Goal: Complete application form: Complete application form

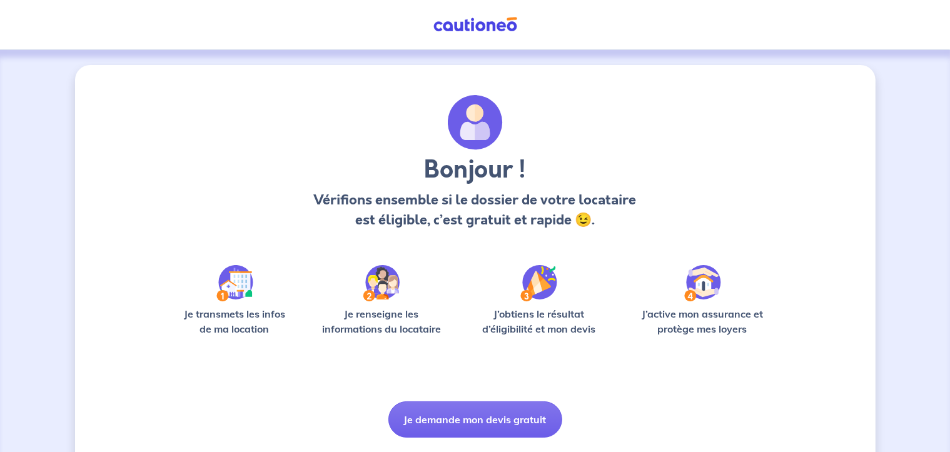
scroll to position [35, 0]
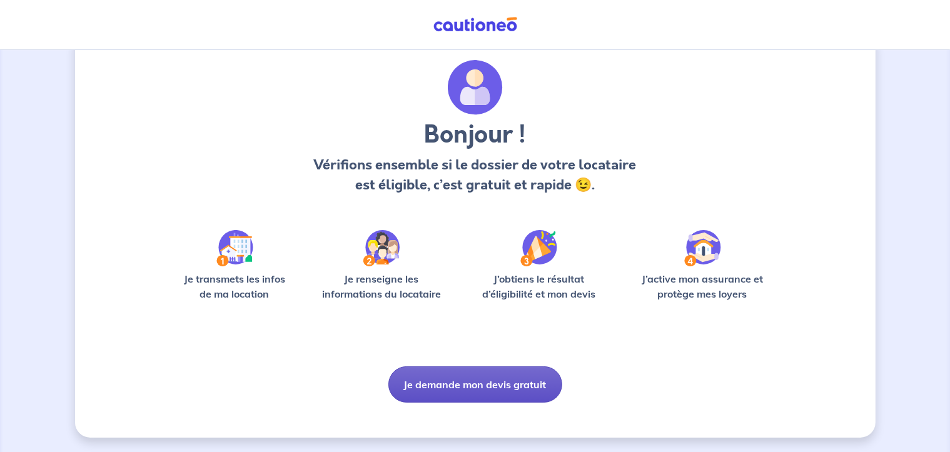
click at [523, 387] on button "Je demande mon devis gratuit" at bounding box center [475, 384] width 174 height 36
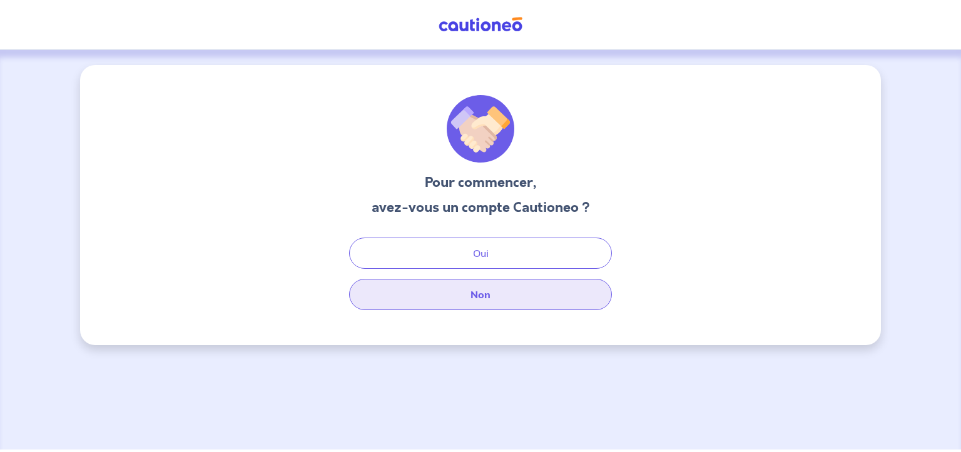
click at [493, 301] on button "Non" at bounding box center [480, 294] width 263 height 31
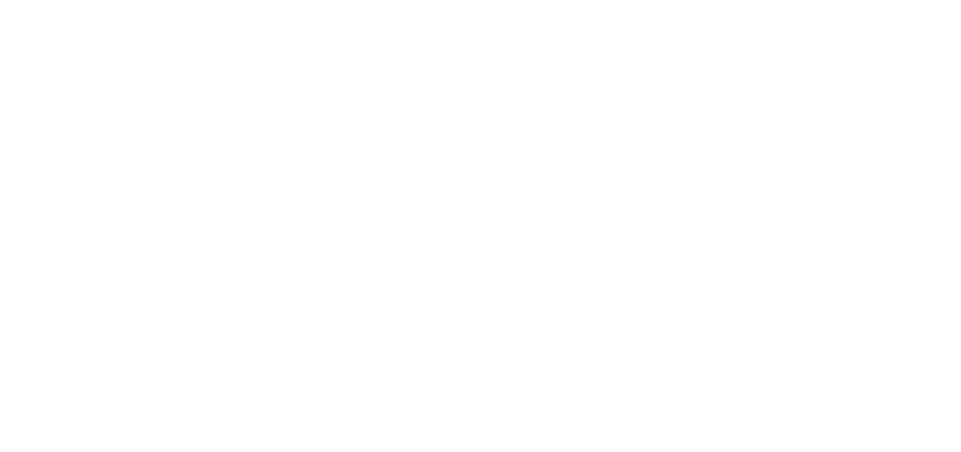
select select "FR"
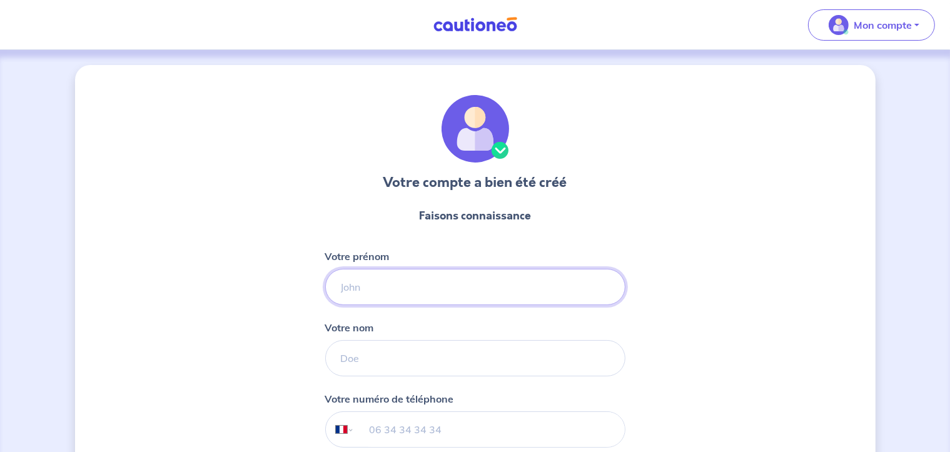
click at [416, 290] on input "Votre prénom" at bounding box center [475, 287] width 300 height 36
type input "[PERSON_NAME]"
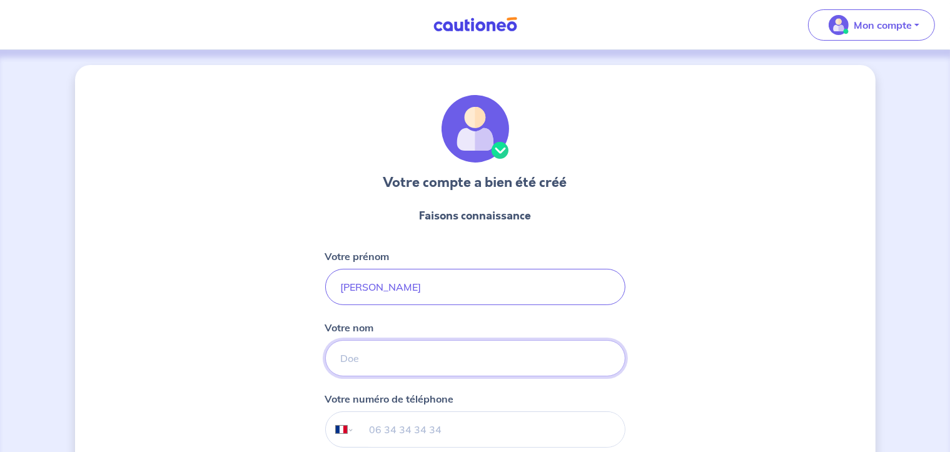
click at [387, 368] on input "Votre nom" at bounding box center [475, 358] width 300 height 36
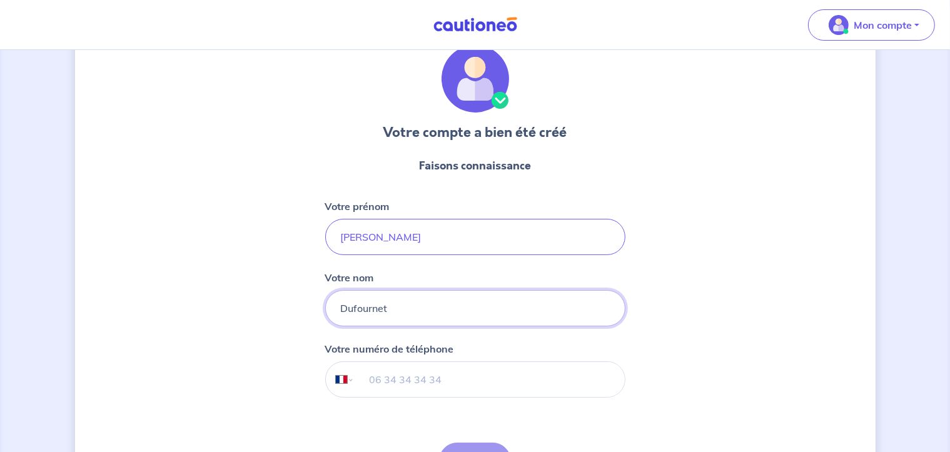
scroll to position [125, 0]
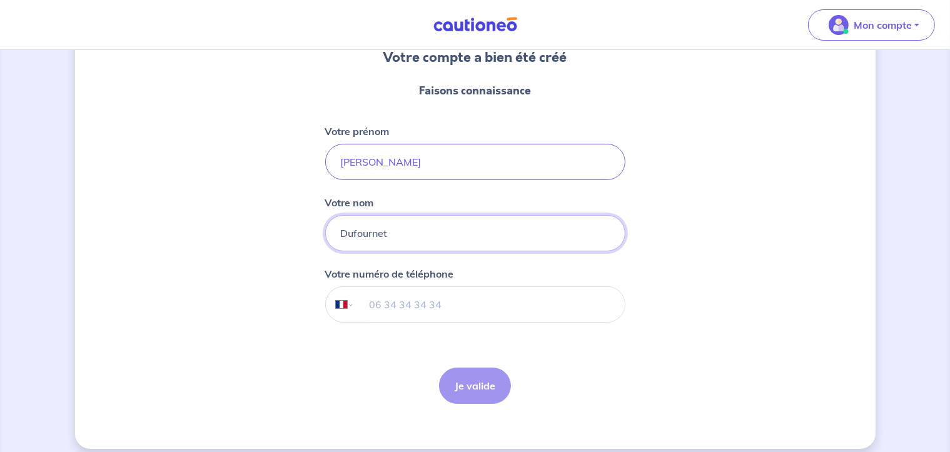
type input "Dufournet"
click at [395, 301] on input "tel" at bounding box center [489, 304] width 270 height 35
type input "06 51 89 36 72"
click at [467, 378] on button "Je valide" at bounding box center [475, 386] width 72 height 36
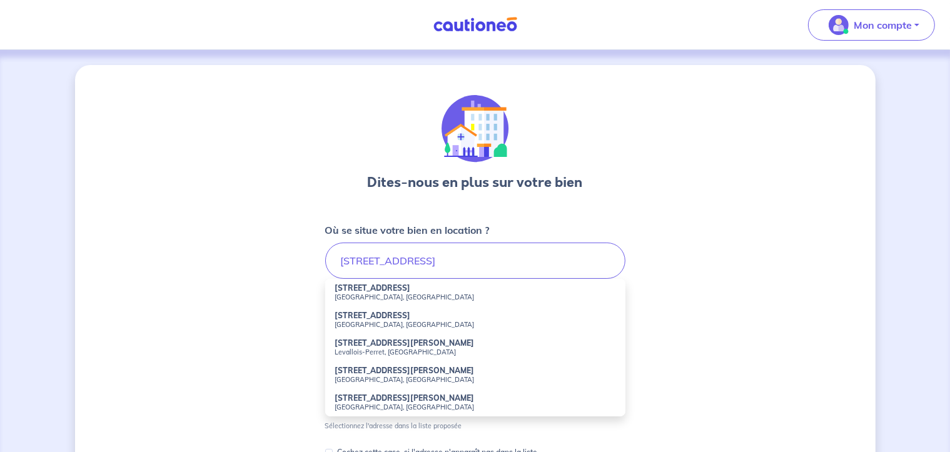
click at [423, 310] on li "[STREET_ADDRESS]" at bounding box center [475, 320] width 300 height 28
type input "[STREET_ADDRESS]"
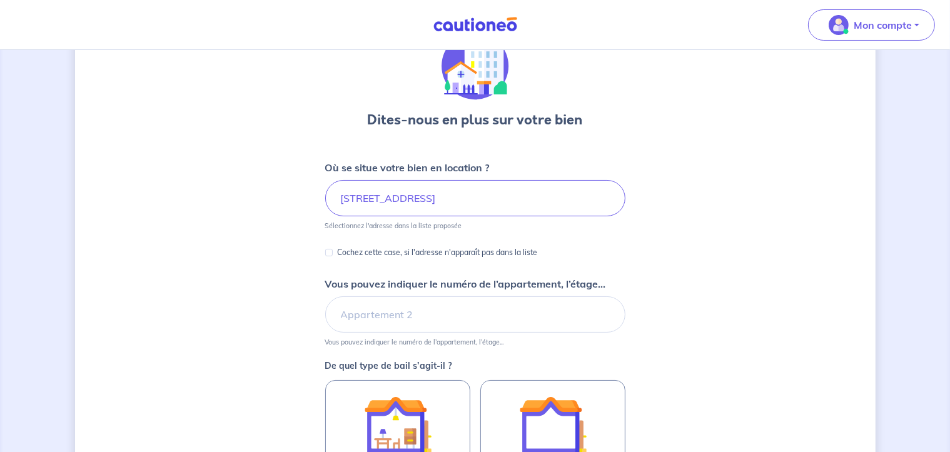
scroll to position [125, 0]
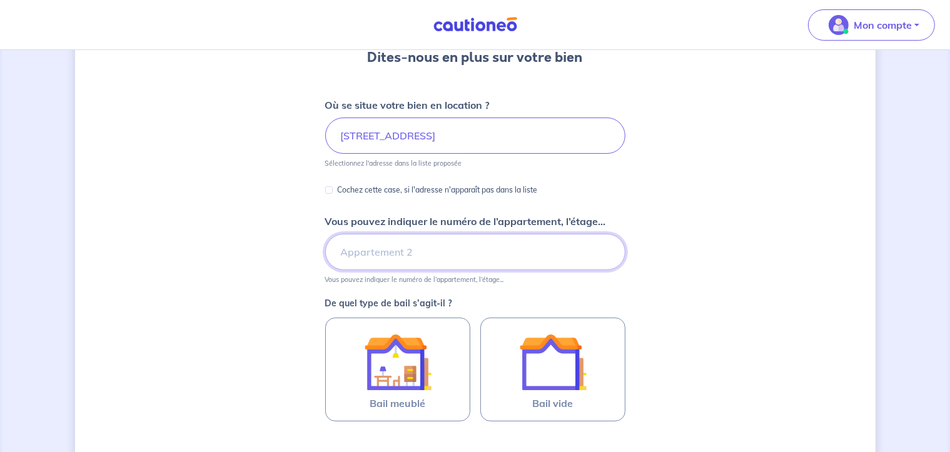
click at [427, 256] on input "Vous pouvez indiquer le numéro de l’appartement, l’étage..." at bounding box center [475, 252] width 300 height 36
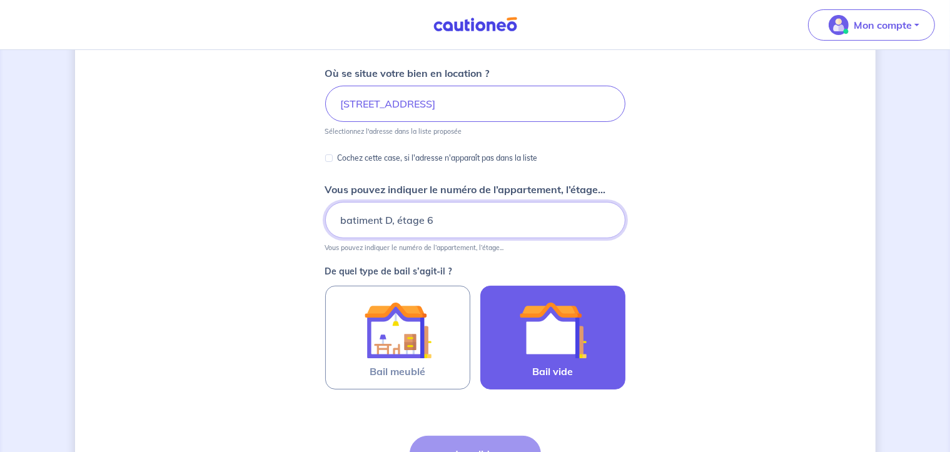
scroll to position [188, 0]
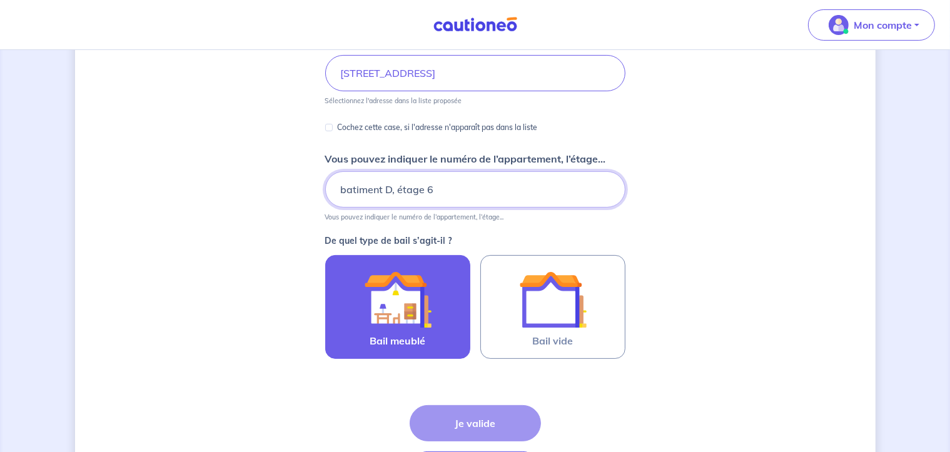
type input "batiment D, étage 6"
click at [412, 318] on img at bounding box center [398, 300] width 68 height 68
click at [0, 0] on input "Bail meublé" at bounding box center [0, 0] width 0 height 0
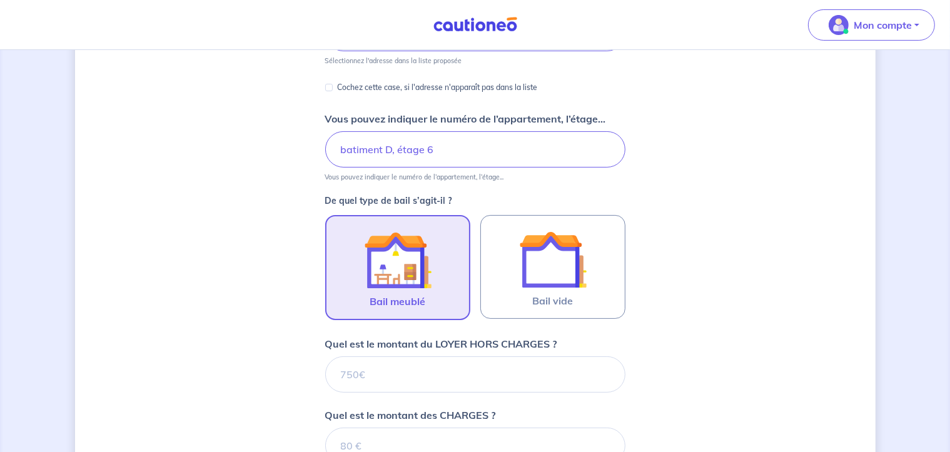
scroll to position [250, 0]
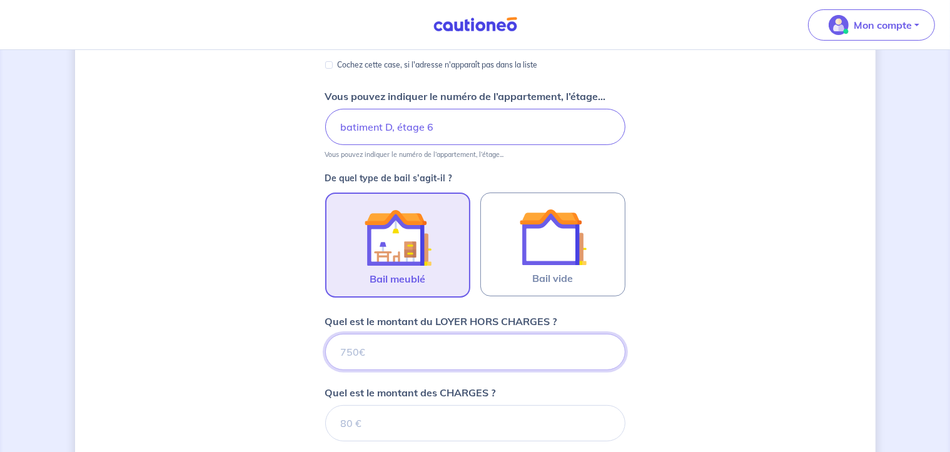
click at [486, 350] on input "Quel est le montant du LOYER HORS CHARGES ?" at bounding box center [475, 352] width 300 height 36
type input "1000"
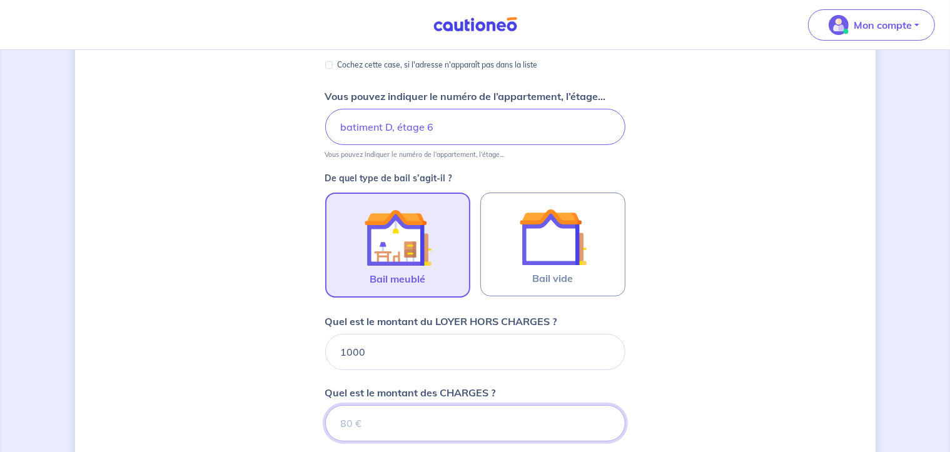
click at [440, 423] on input "Quel est le montant des CHARGES ?" at bounding box center [475, 423] width 300 height 36
type input "160"
type input "1160"
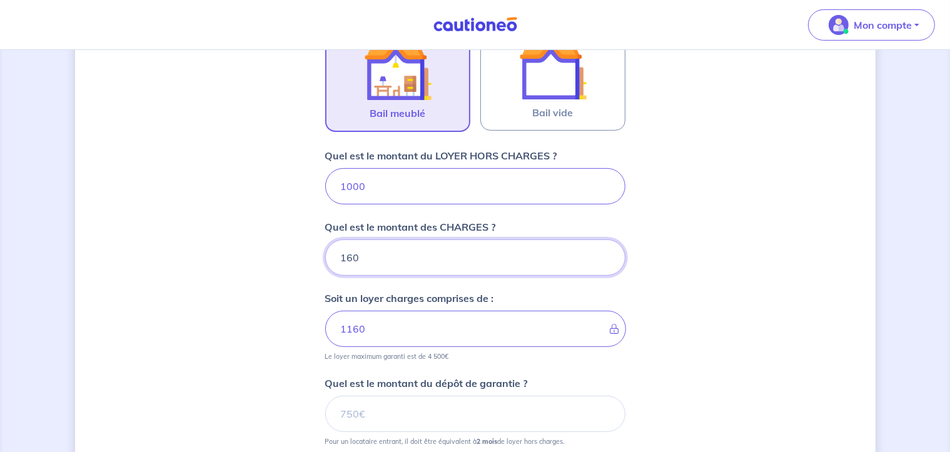
scroll to position [438, 0]
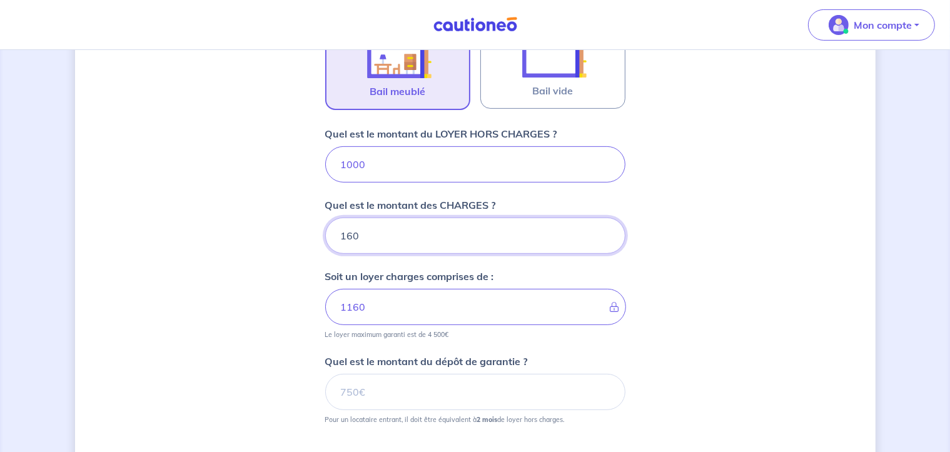
type input "160"
click at [493, 393] on input "Quel est le montant du dépôt de garantie ?" at bounding box center [475, 392] width 300 height 36
type input "2000"
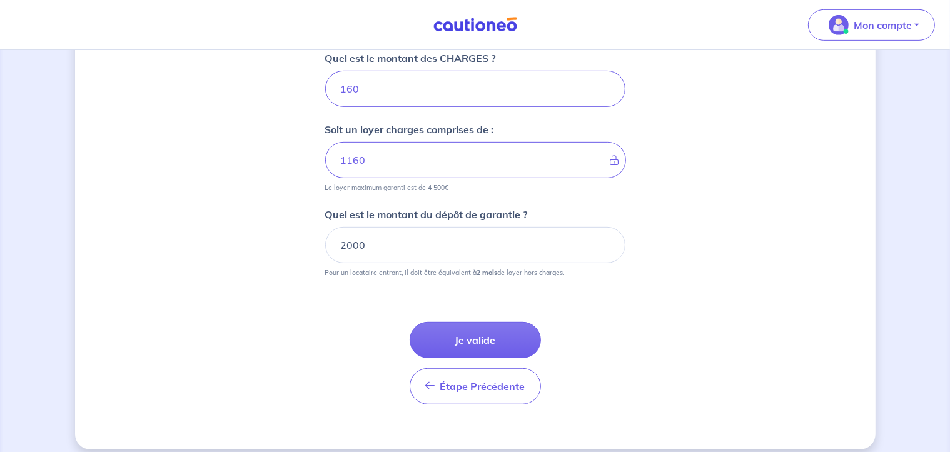
scroll to position [595, 0]
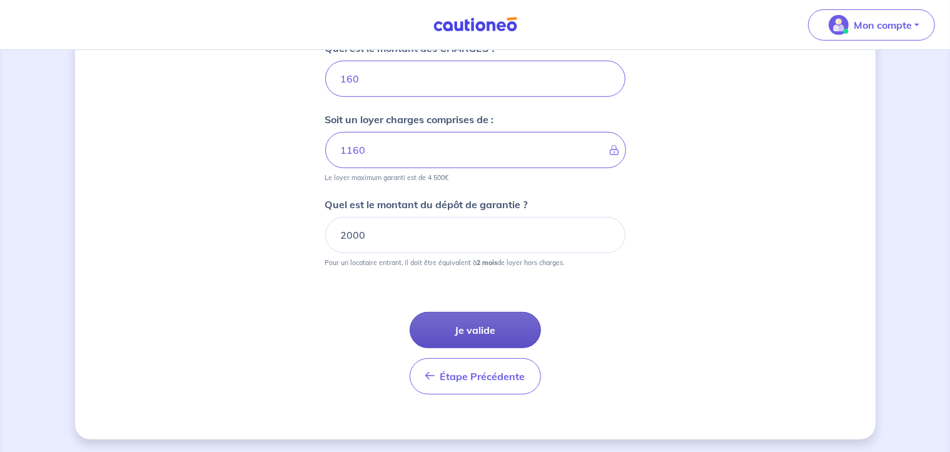
click at [487, 328] on button "Je valide" at bounding box center [475, 330] width 131 height 36
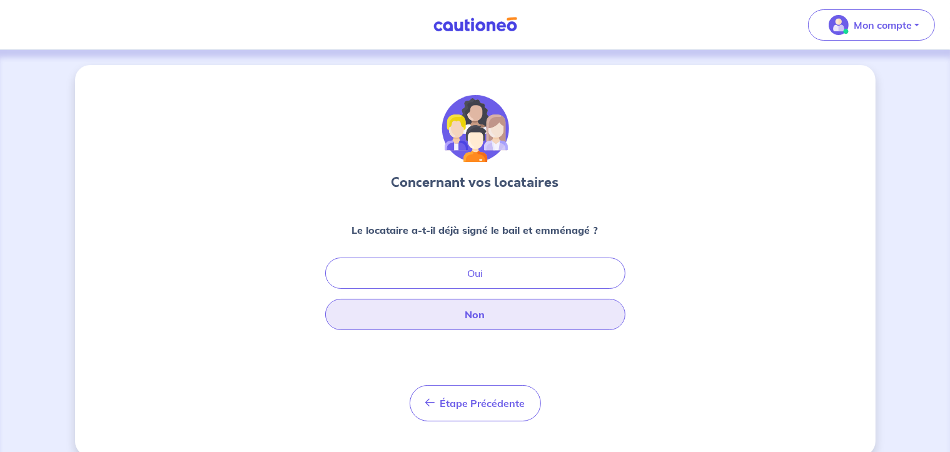
click at [492, 323] on button "Non" at bounding box center [475, 314] width 300 height 31
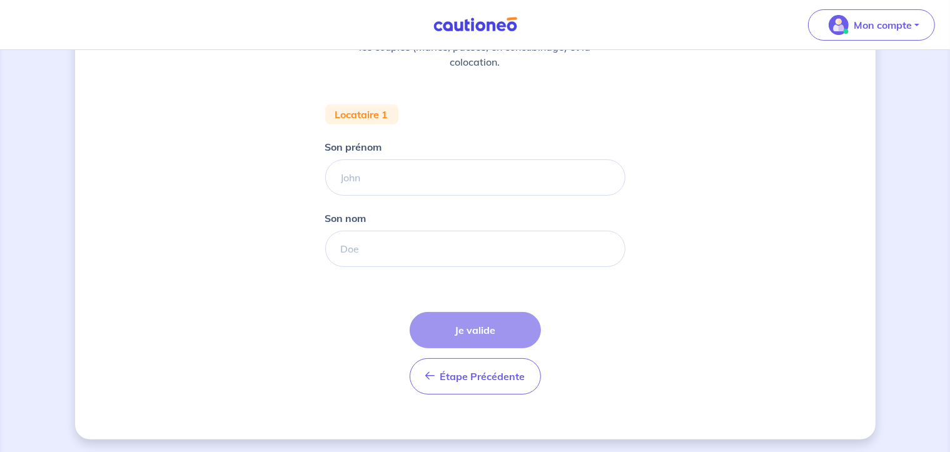
scroll to position [200, 0]
click at [374, 184] on input "Son prénom" at bounding box center [475, 176] width 300 height 36
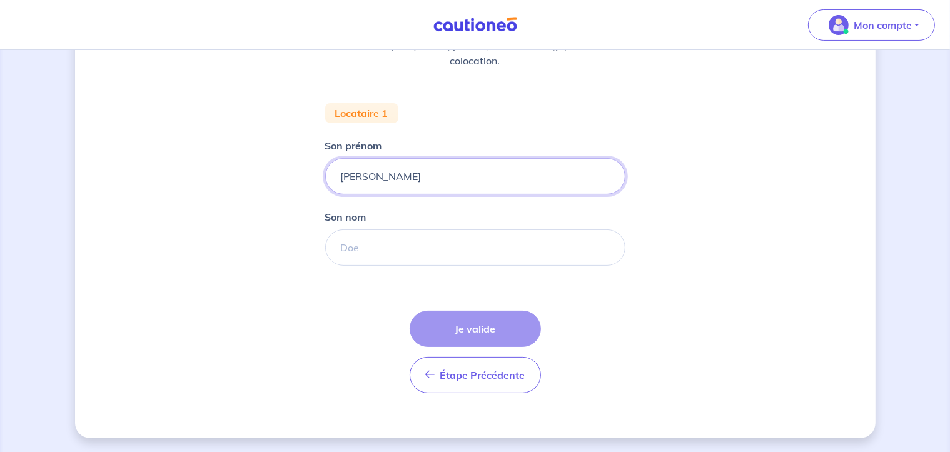
type input "[PERSON_NAME]"
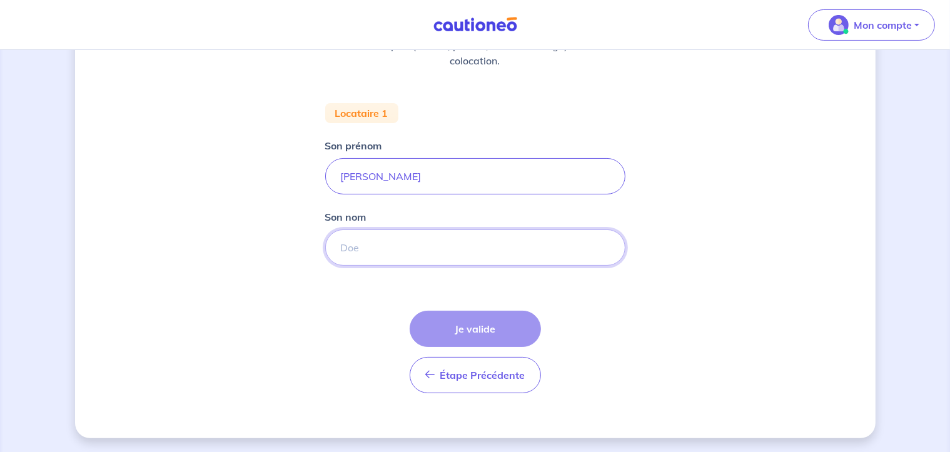
click at [363, 245] on input "Son nom" at bounding box center [475, 248] width 300 height 36
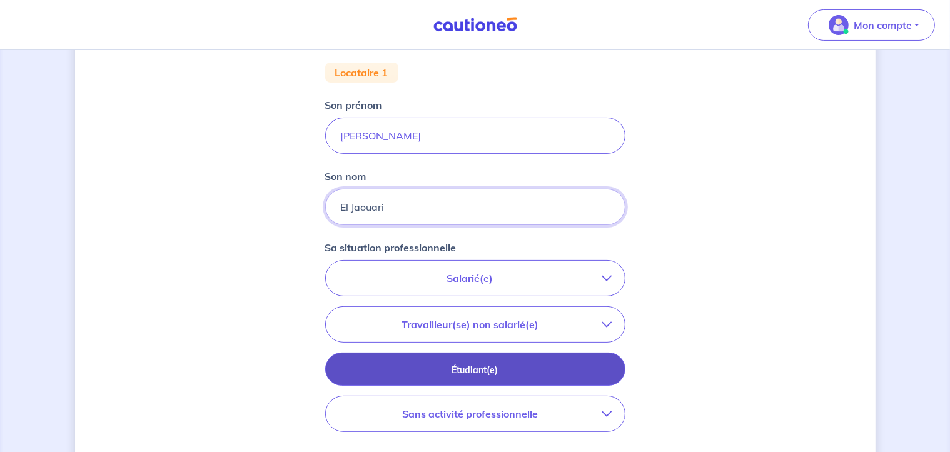
scroll to position [262, 0]
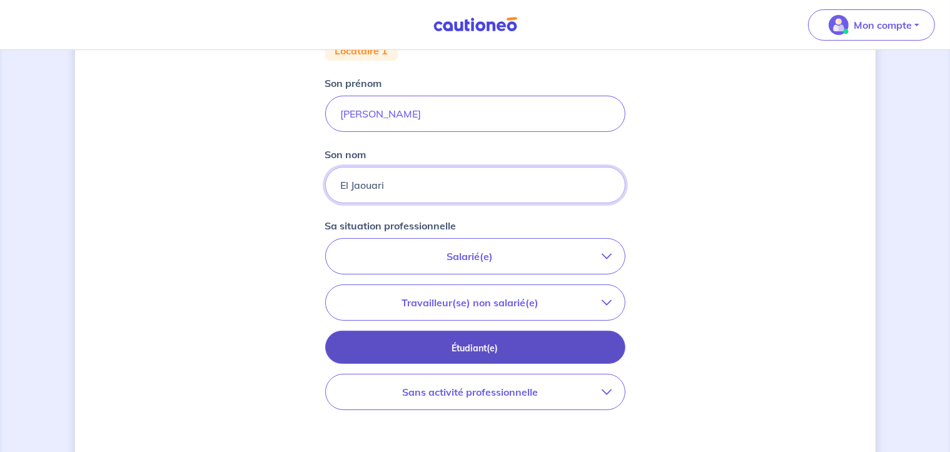
type input "El Jaouari"
click at [512, 349] on p "Étudiant(e)" at bounding box center [475, 348] width 269 height 14
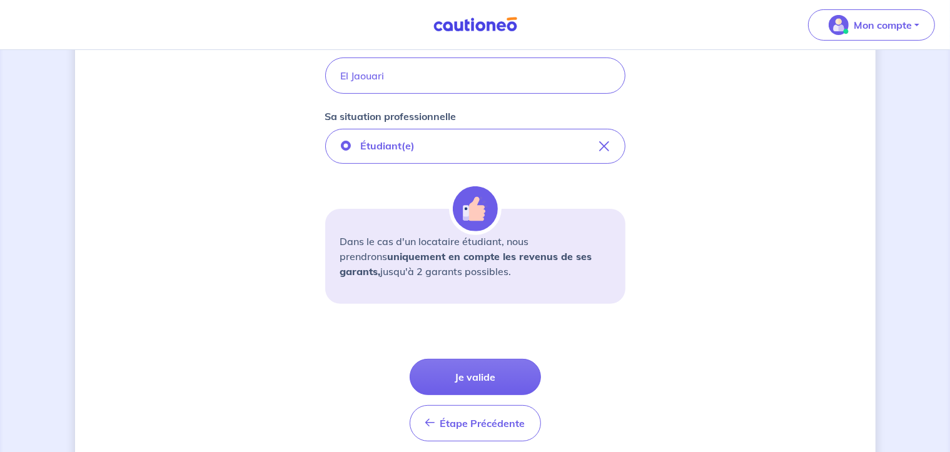
scroll to position [387, 0]
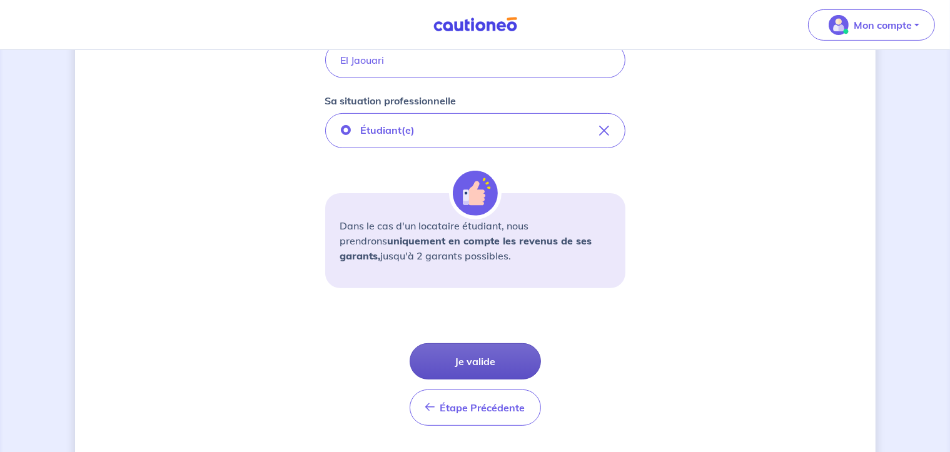
click at [484, 360] on button "Je valide" at bounding box center [475, 361] width 131 height 36
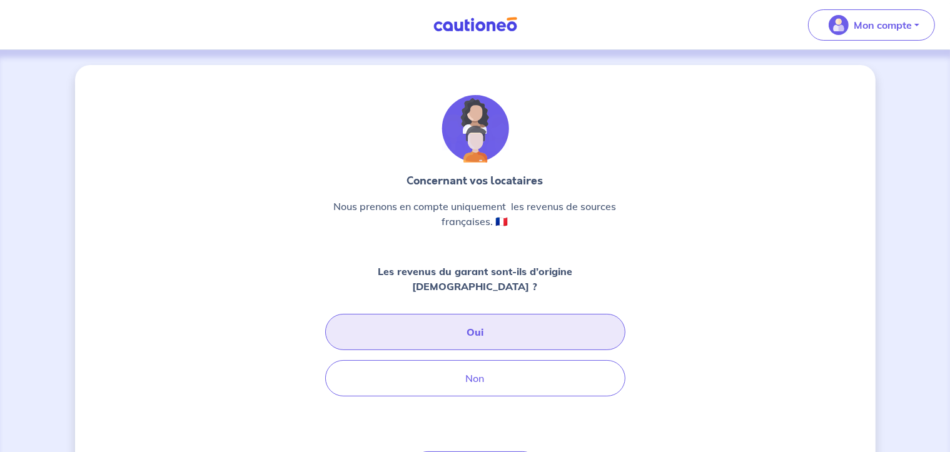
click at [492, 314] on button "Oui" at bounding box center [475, 332] width 300 height 36
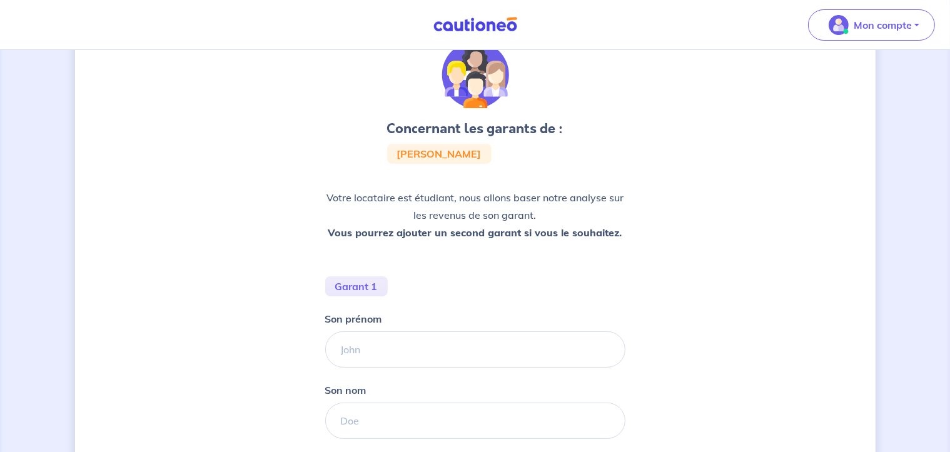
scroll to position [125, 0]
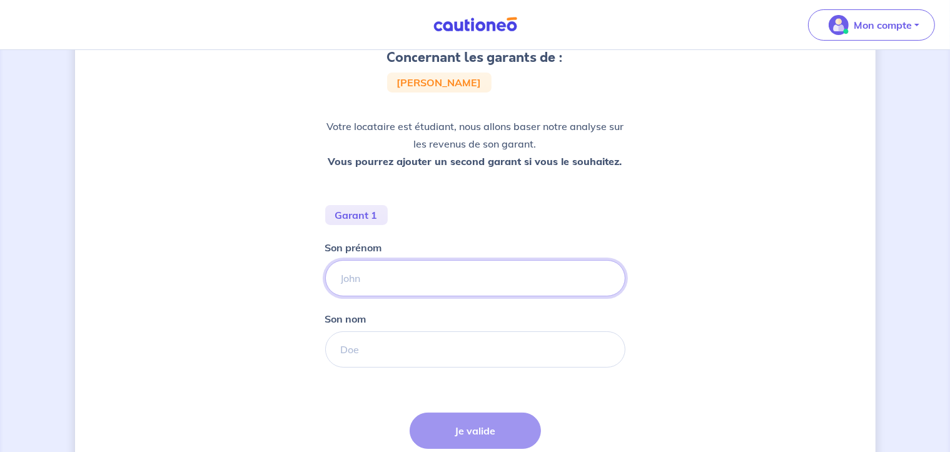
click at [485, 281] on input "Son prénom" at bounding box center [475, 278] width 300 height 36
type input "a"
type input "Samir Lamouri"
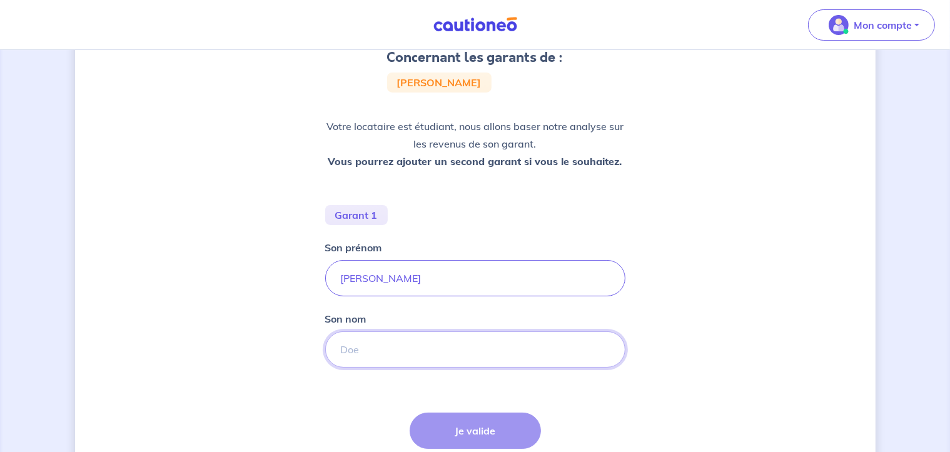
click at [363, 351] on input "Son nom" at bounding box center [475, 349] width 300 height 36
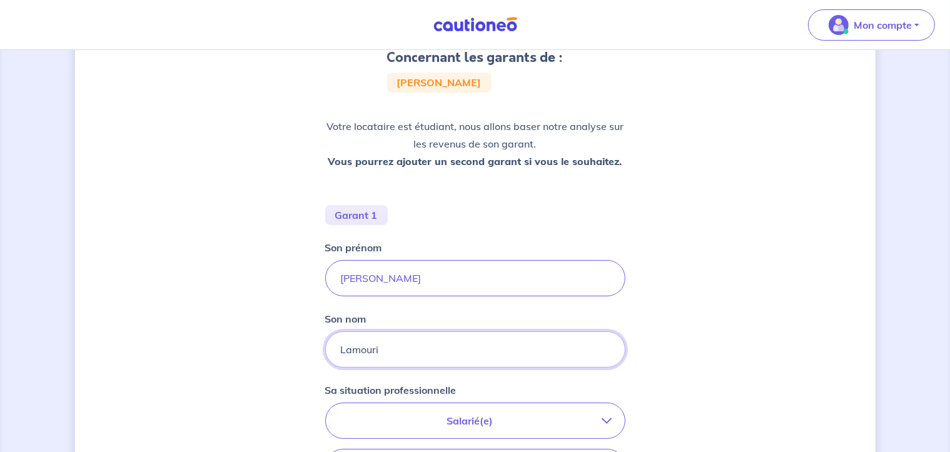
type input "Lamouri"
click at [452, 276] on input "Samir Lamouri" at bounding box center [475, 278] width 300 height 36
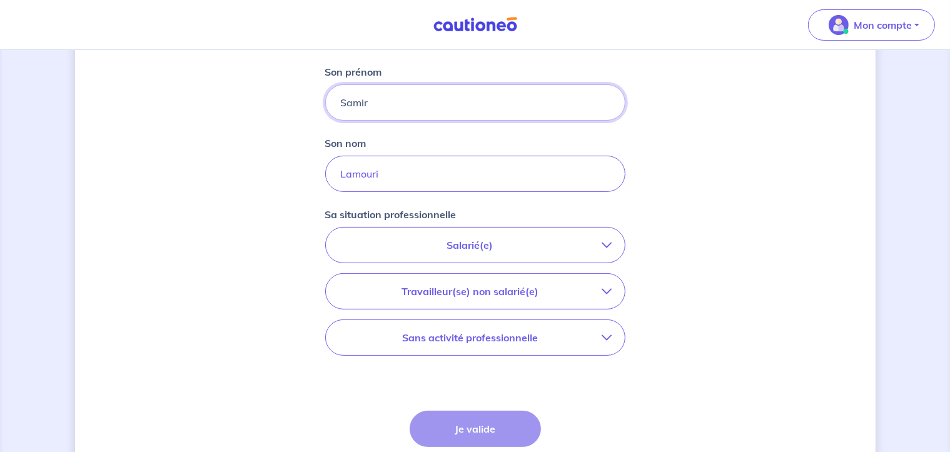
scroll to position [313, 0]
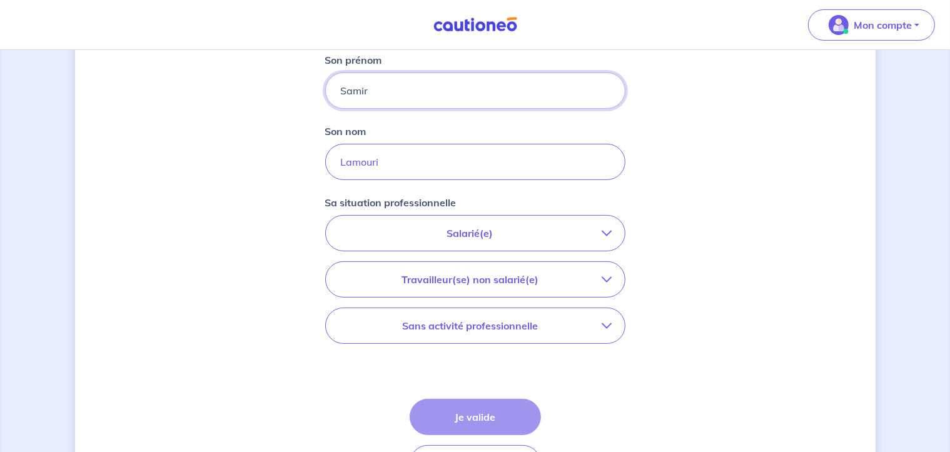
type input "Samir"
click at [488, 234] on p "Salarié(e)" at bounding box center [470, 233] width 264 height 15
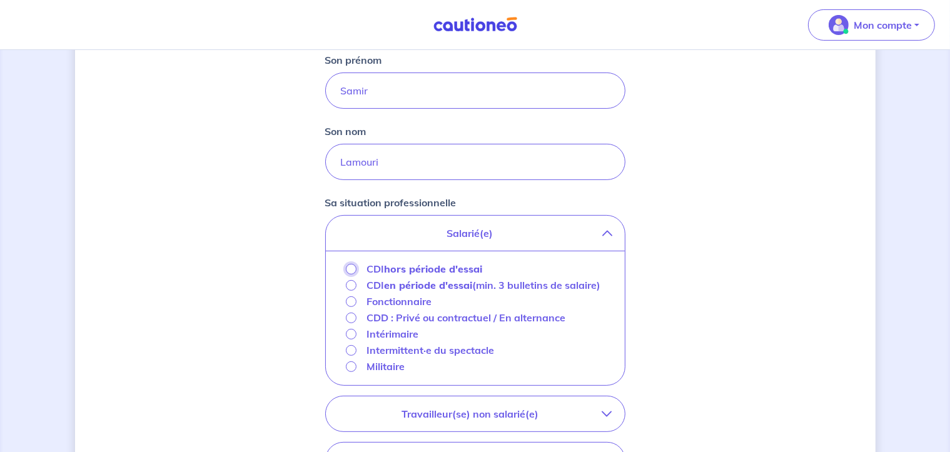
click at [350, 269] on input "CDI hors période d'essai" at bounding box center [351, 269] width 11 height 11
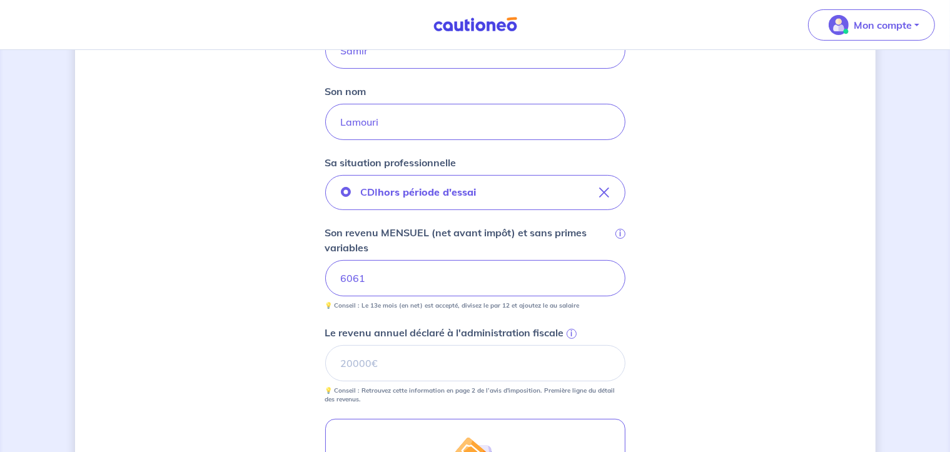
scroll to position [375, 0]
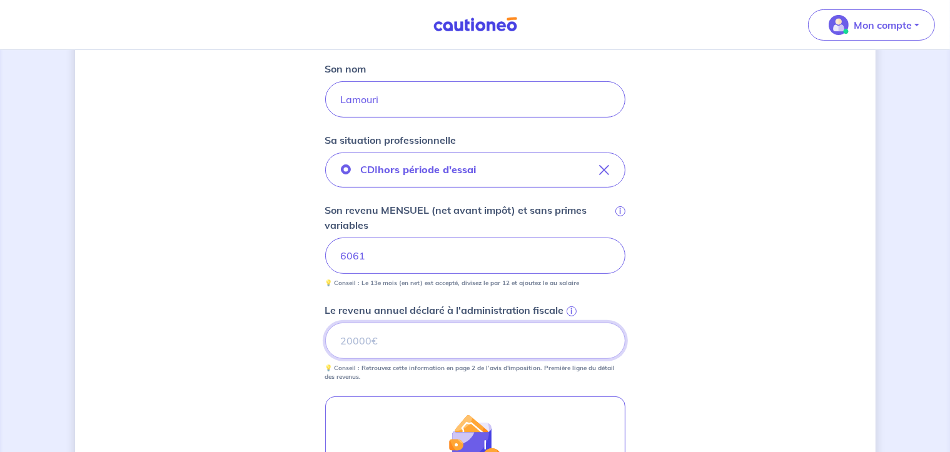
click at [563, 356] on input "Le revenu annuel déclaré à l'administration fiscale i" at bounding box center [475, 341] width 300 height 36
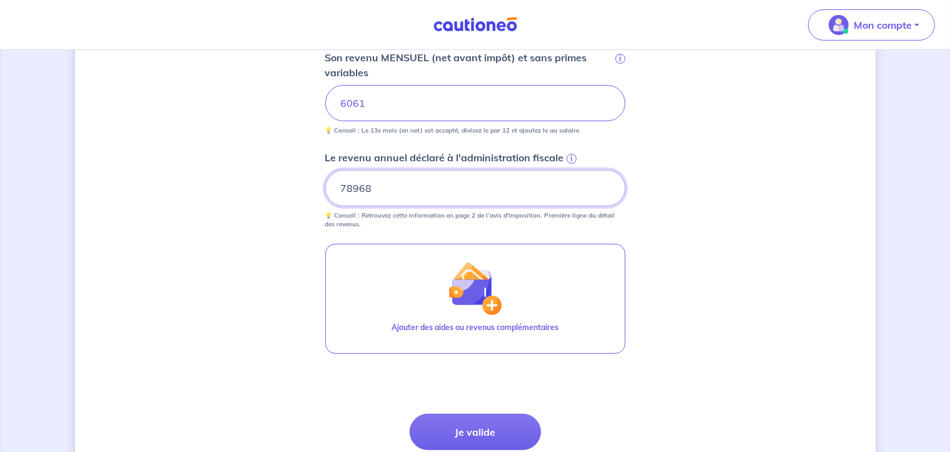
scroll to position [563, 0]
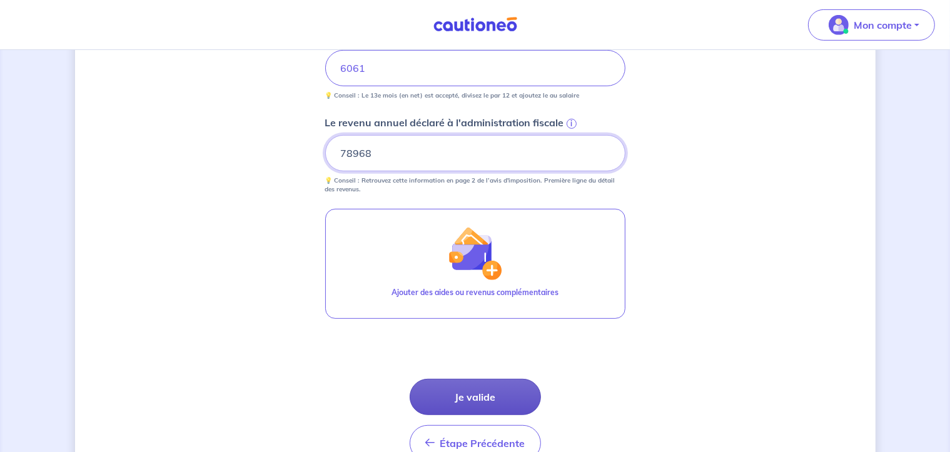
type input "78968"
click at [473, 403] on button "Je valide" at bounding box center [475, 397] width 131 height 36
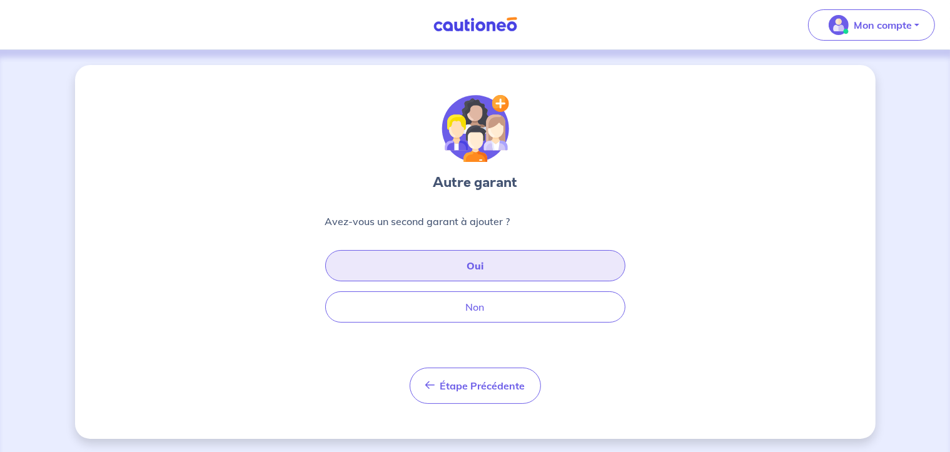
click at [473, 266] on button "Oui" at bounding box center [475, 265] width 300 height 31
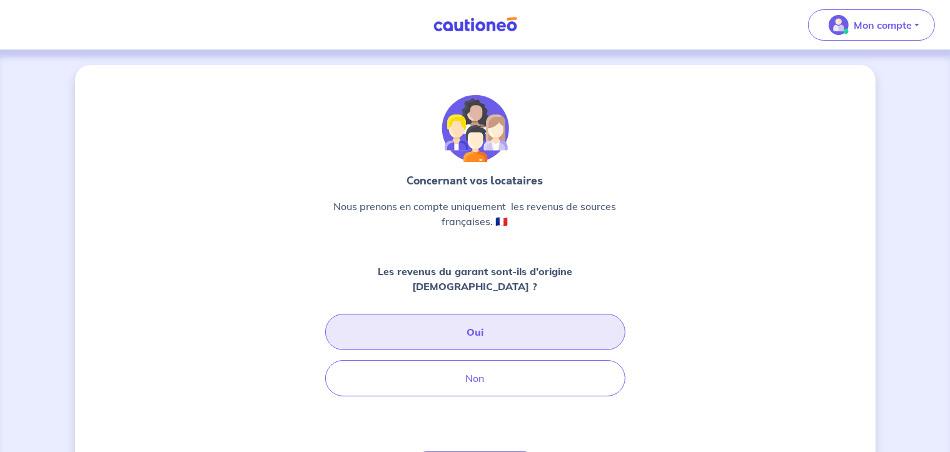
click at [486, 314] on button "Oui" at bounding box center [475, 332] width 300 height 36
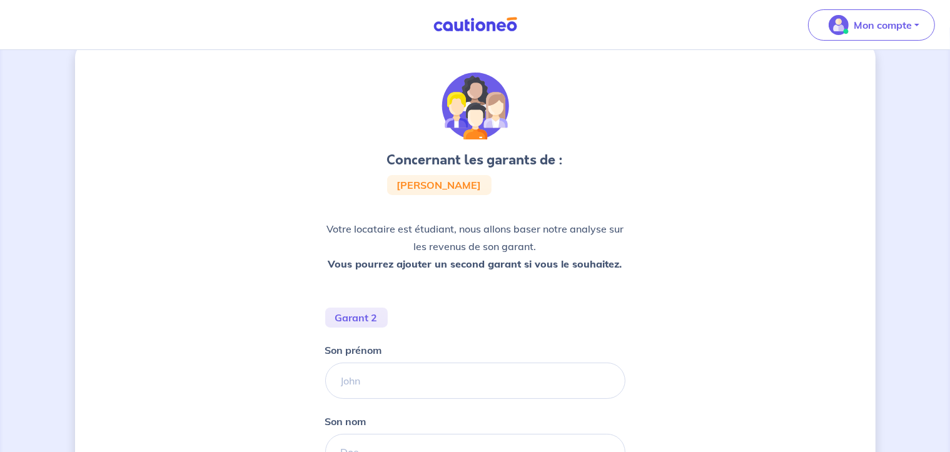
scroll to position [63, 0]
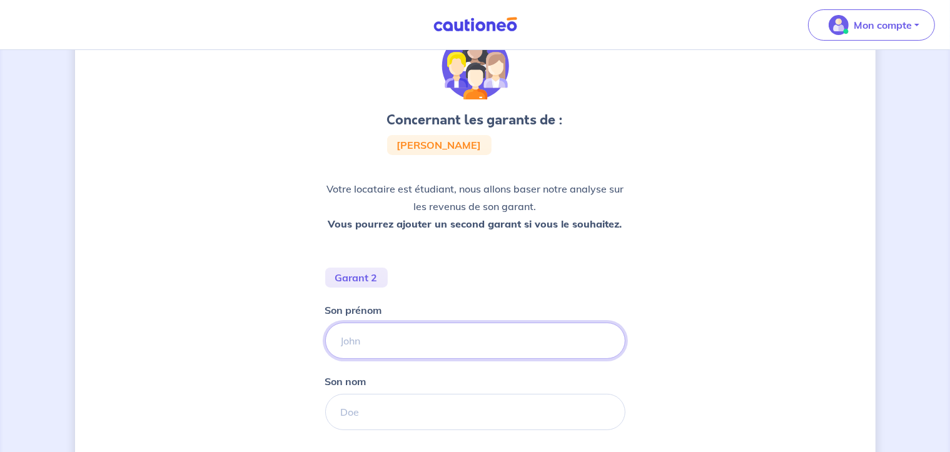
click at [475, 345] on input "Son prénom" at bounding box center [475, 341] width 300 height 36
type input "Dounia"
click at [360, 408] on input "Son nom" at bounding box center [475, 412] width 300 height 36
type input "Acharai"
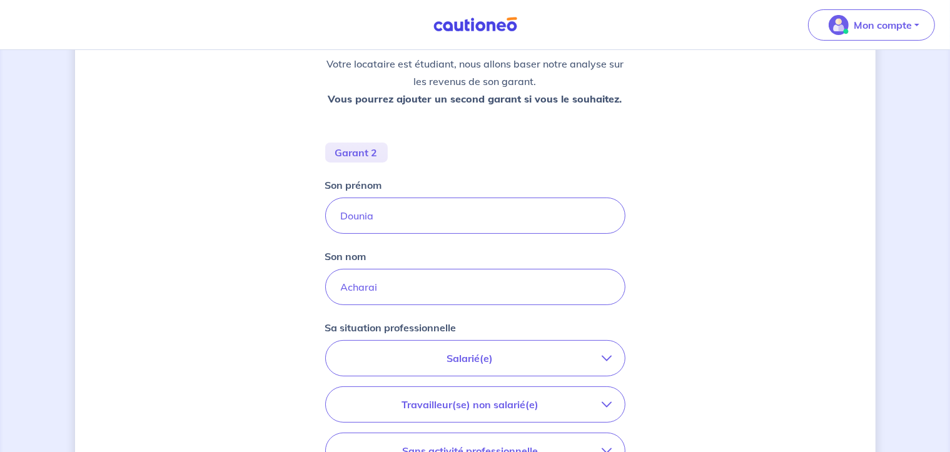
drag, startPoint x: 470, startPoint y: 355, endPoint x: 494, endPoint y: 341, distance: 27.5
click at [470, 355] on p "Salarié(e)" at bounding box center [470, 358] width 264 height 15
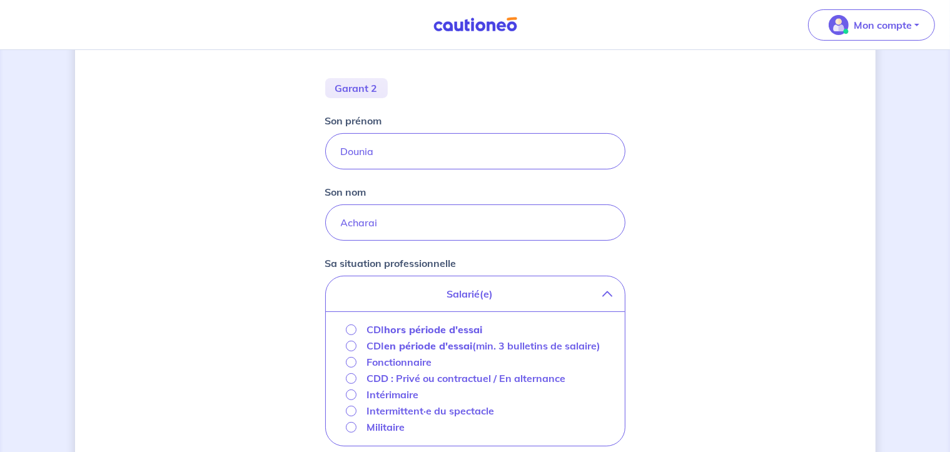
scroll to position [313, 0]
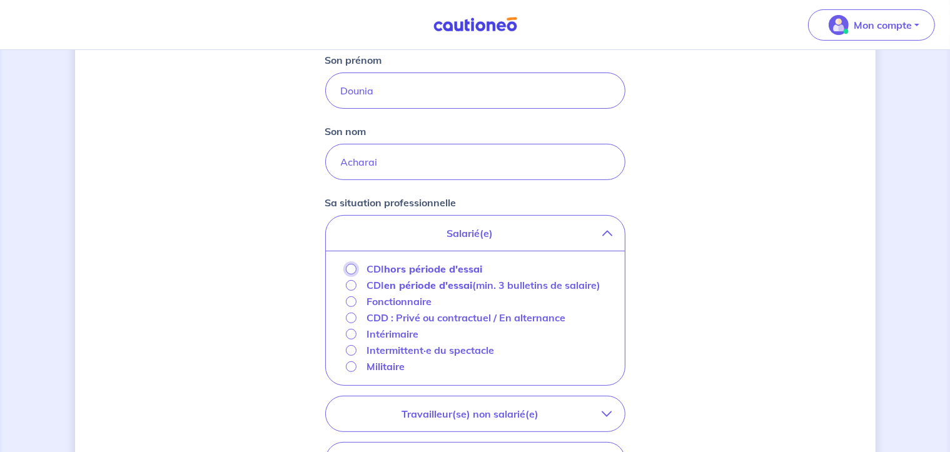
click at [351, 268] on input "CDI hors période d'essai" at bounding box center [351, 269] width 11 height 11
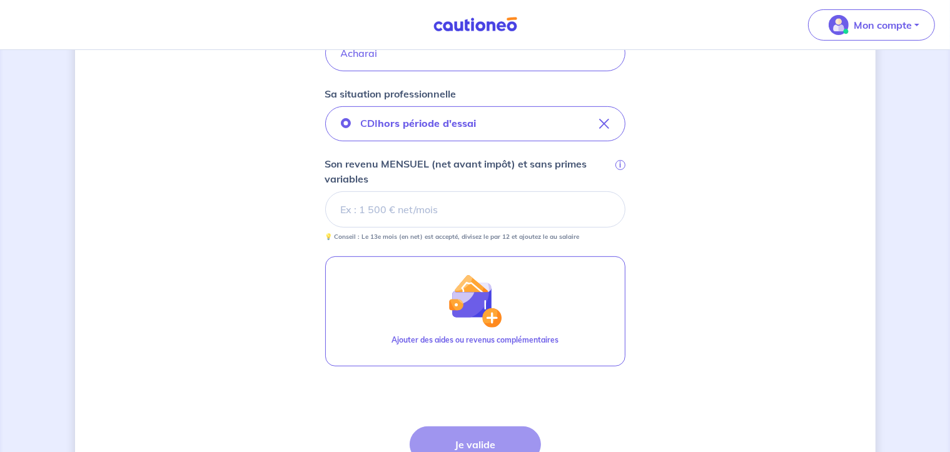
scroll to position [438, 0]
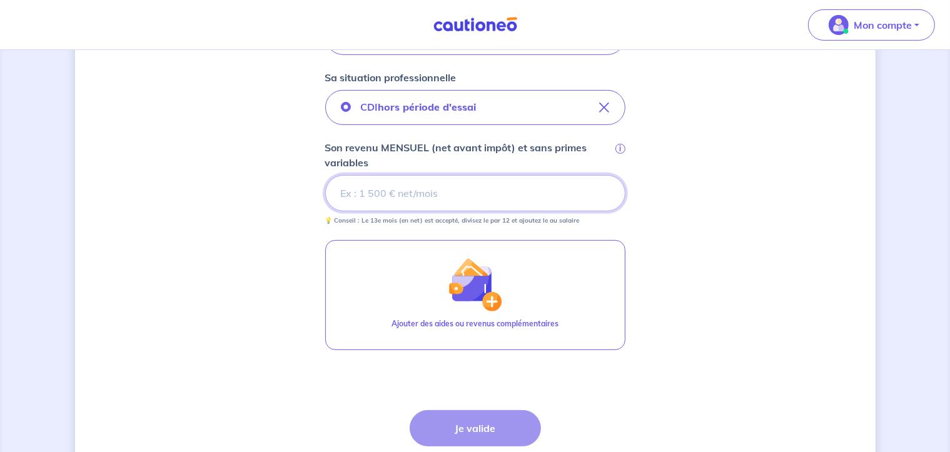
click at [452, 194] on input "Son revenu MENSUEL (net avant impôt) et sans primes variables i" at bounding box center [475, 193] width 300 height 36
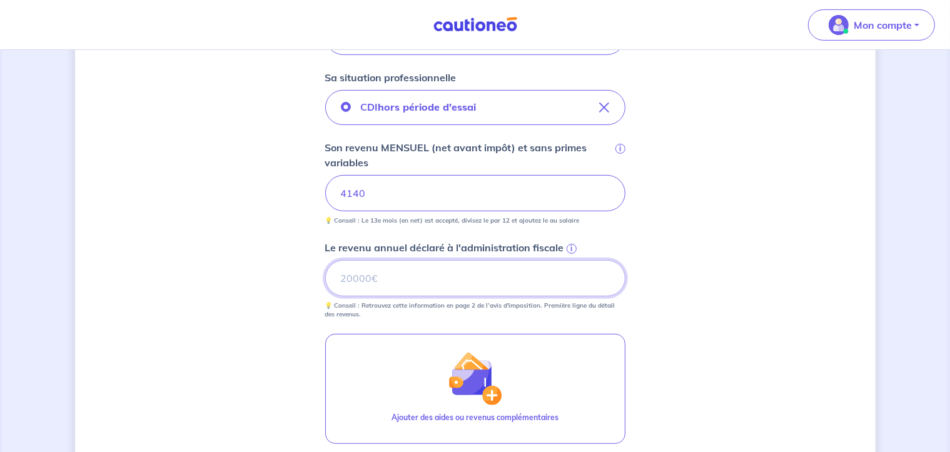
click at [442, 266] on input "Le revenu annuel déclaré à l'administration fiscale i" at bounding box center [475, 278] width 300 height 36
type input "54239"
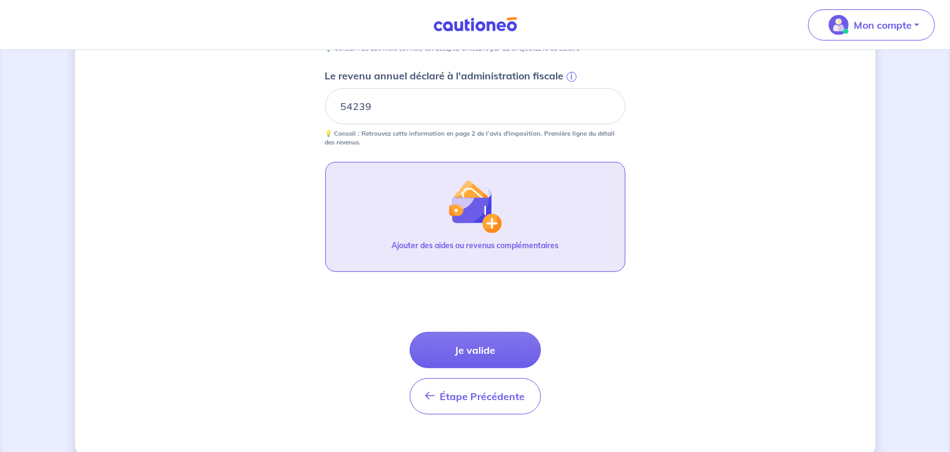
scroll to position [630, 0]
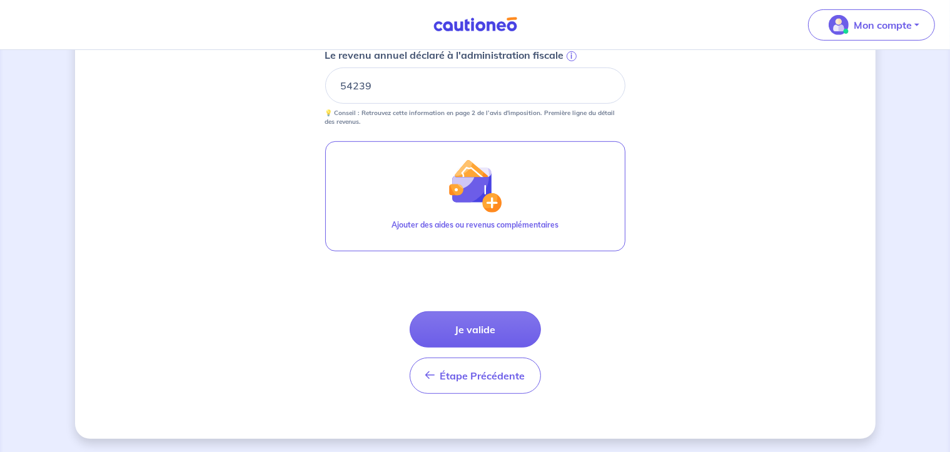
click at [485, 335] on button "Je valide" at bounding box center [475, 329] width 131 height 36
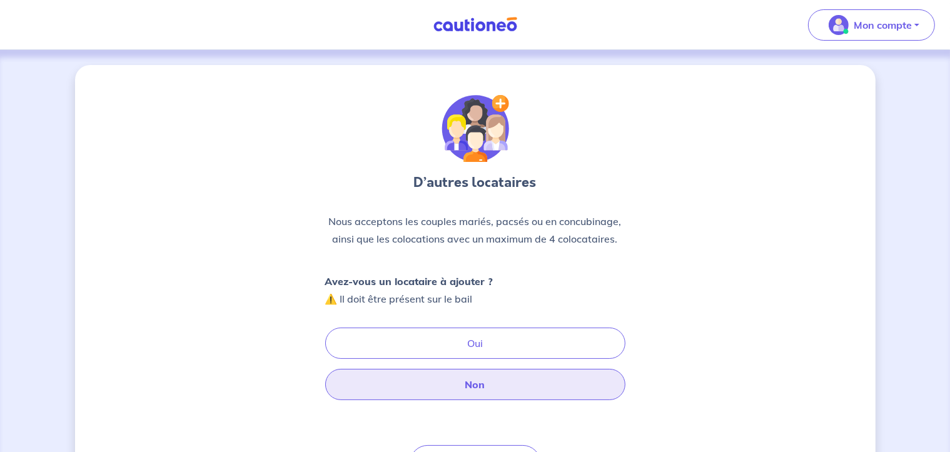
click at [480, 392] on button "Non" at bounding box center [475, 384] width 300 height 31
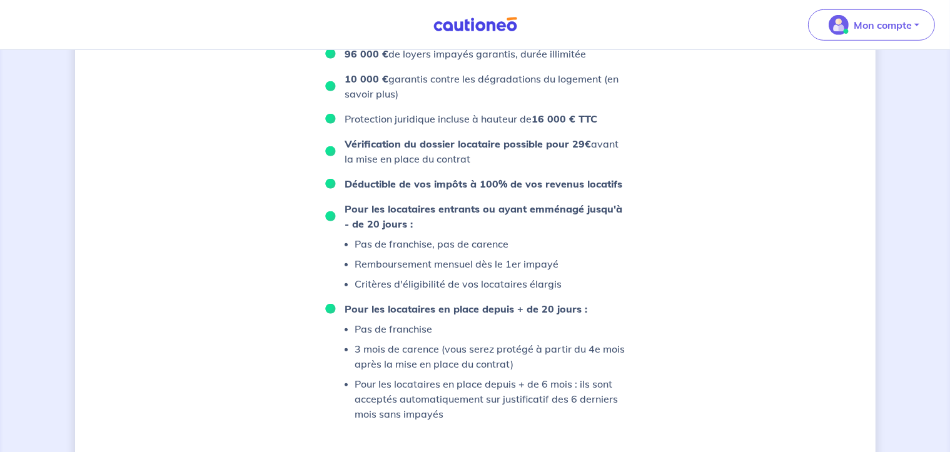
scroll to position [746, 0]
